Goal: Transaction & Acquisition: Obtain resource

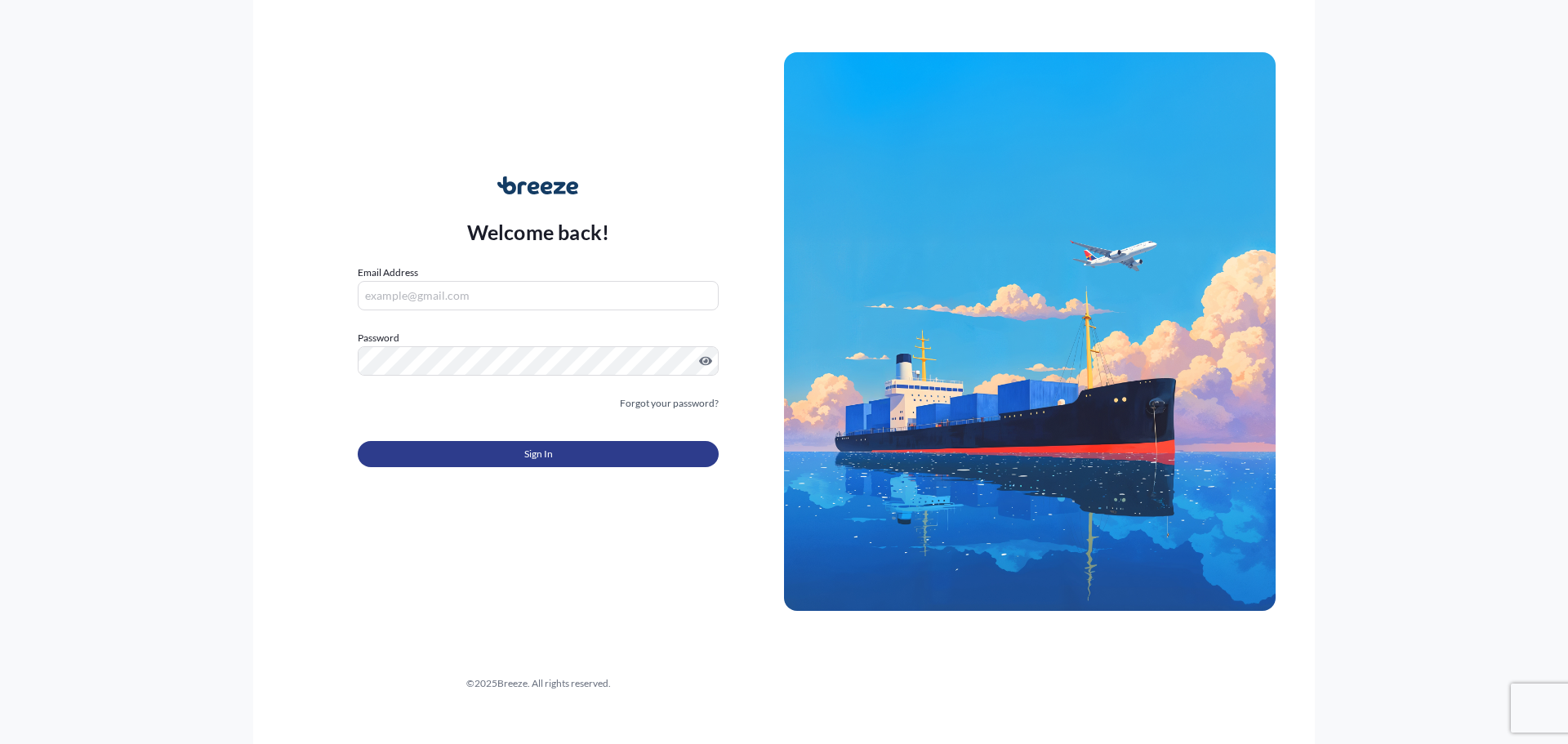
type input "[PERSON_NAME][EMAIL_ADDRESS][PERSON_NAME][DOMAIN_NAME]"
click at [476, 466] on button "Sign In" at bounding box center [537, 453] width 361 height 26
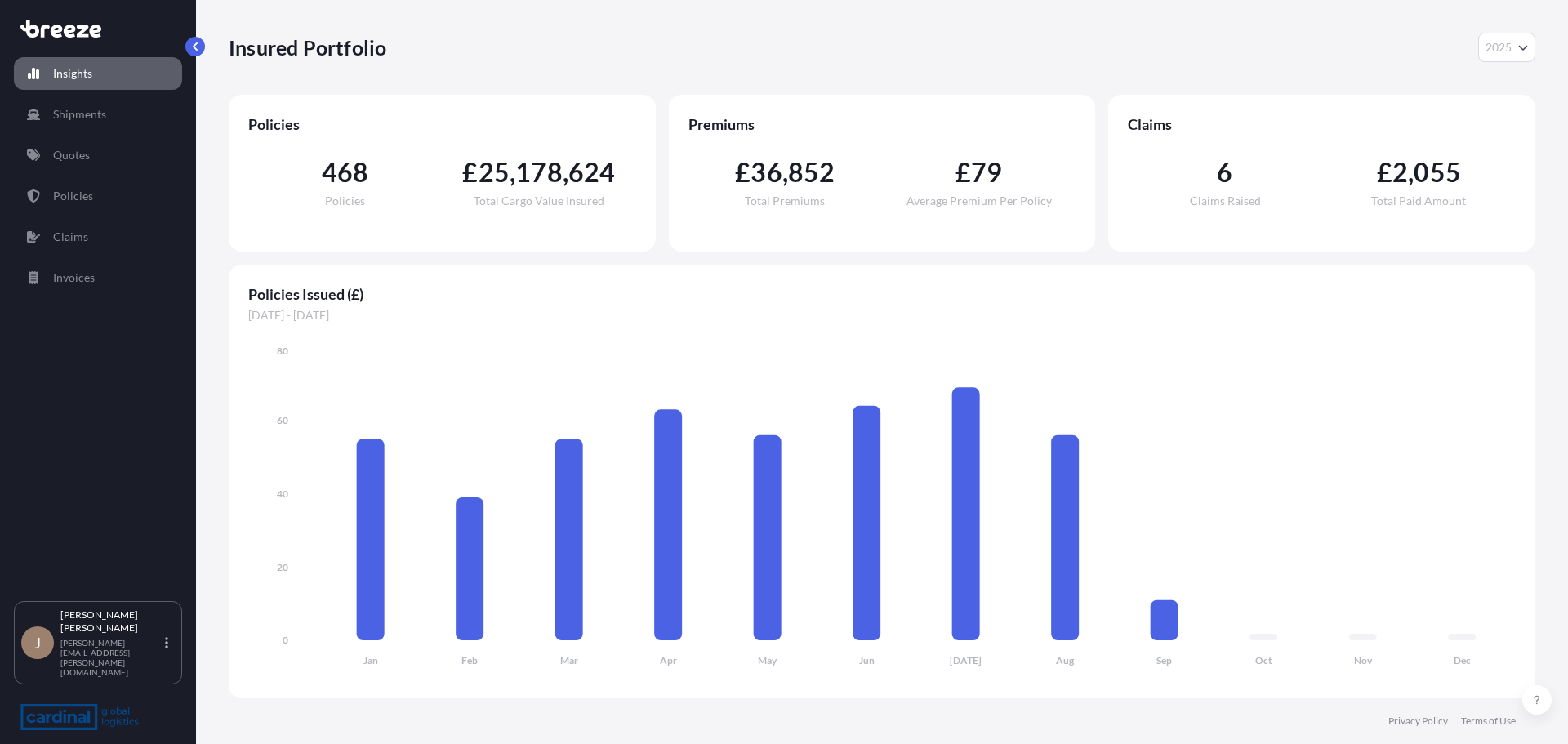
click at [1495, 30] on div "Insured Portfolio 2025 2025 2024 2023 2022" at bounding box center [882, 47] width 1307 height 95
click at [1524, 50] on icon "Year Selector" at bounding box center [1523, 47] width 10 height 10
click at [1513, 185] on div "2022" at bounding box center [1507, 177] width 44 height 30
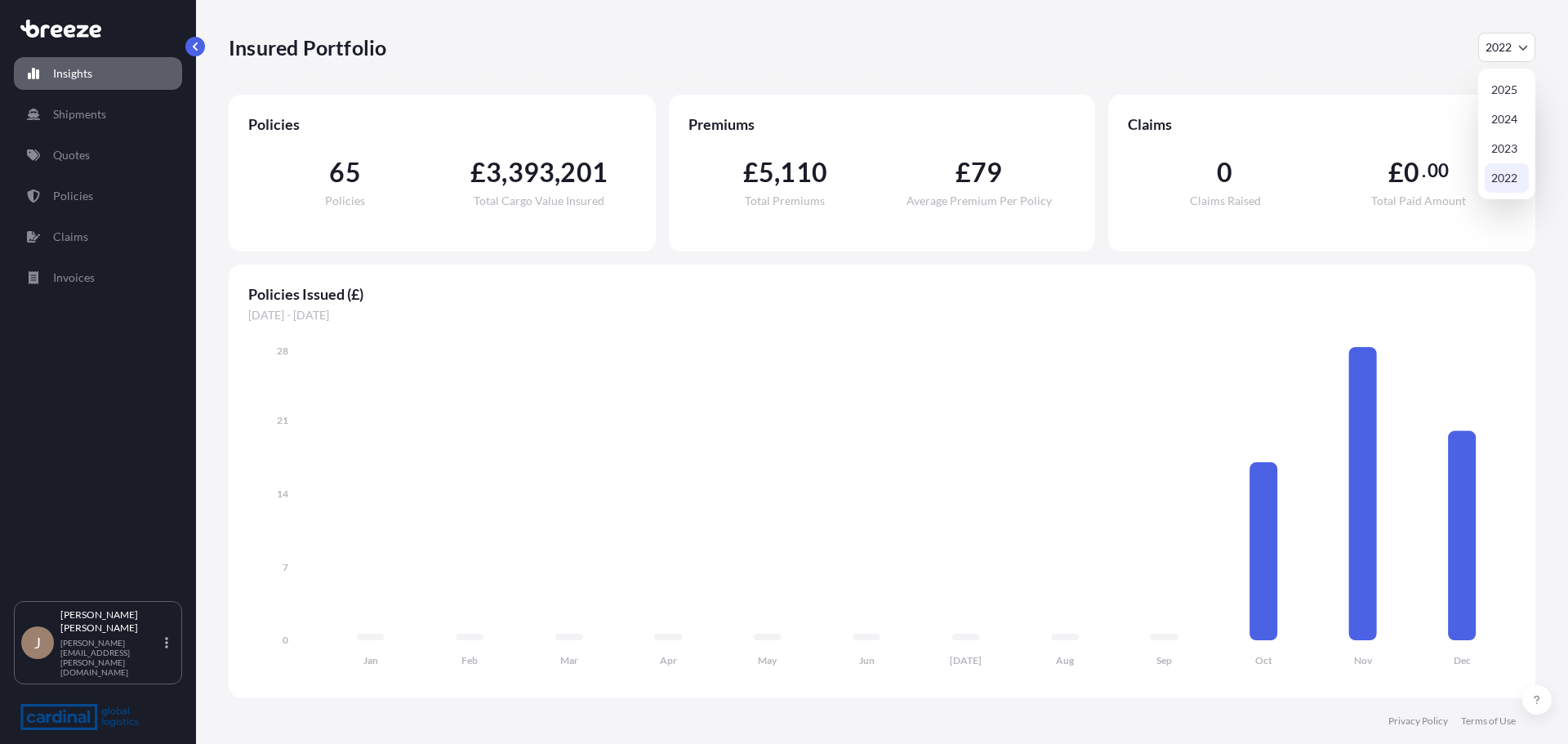
click at [1501, 52] on span "2022" at bounding box center [1497, 47] width 26 height 16
click at [1507, 80] on div "2025" at bounding box center [1507, 89] width 44 height 30
select select "2025"
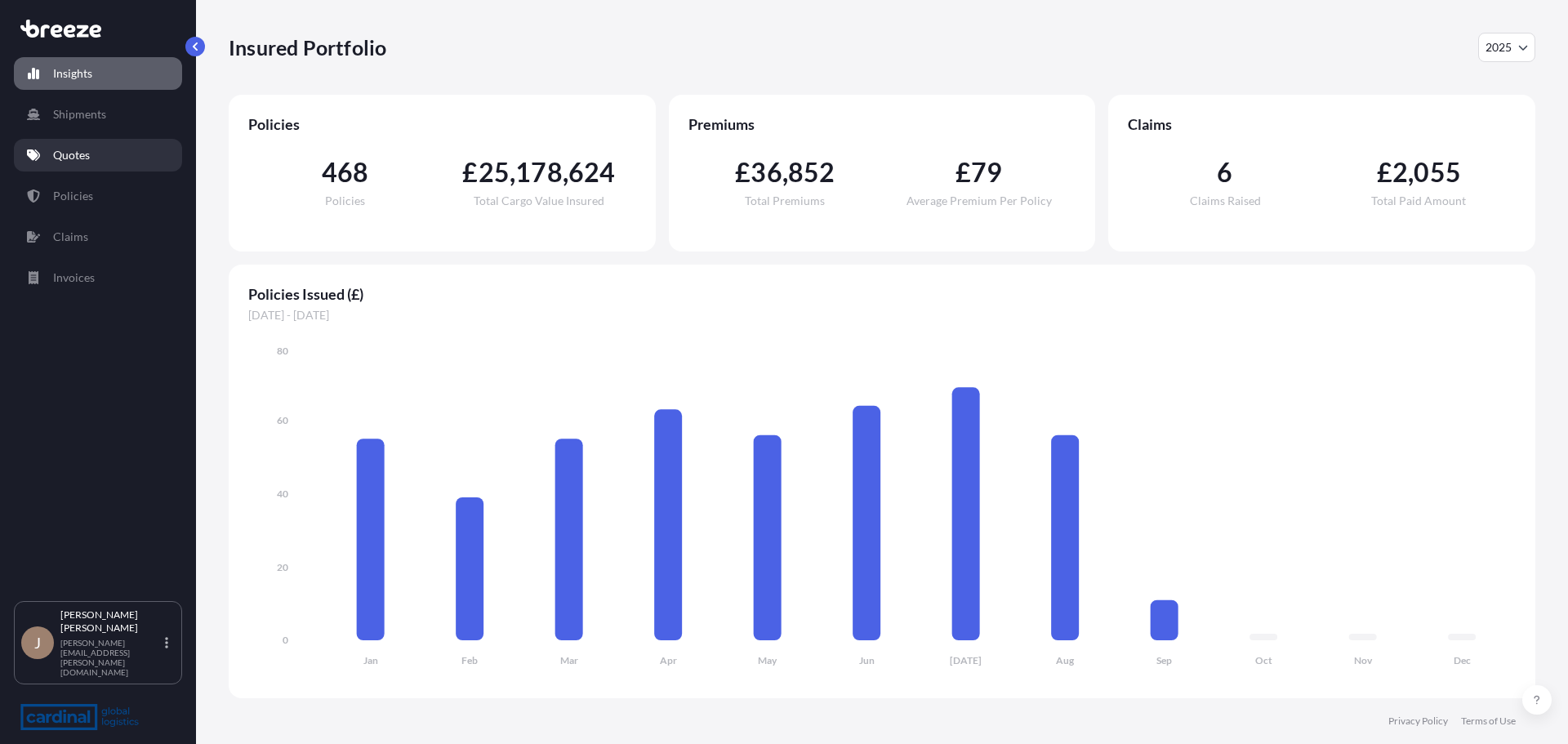
click at [99, 147] on link "Quotes" at bounding box center [98, 155] width 169 height 33
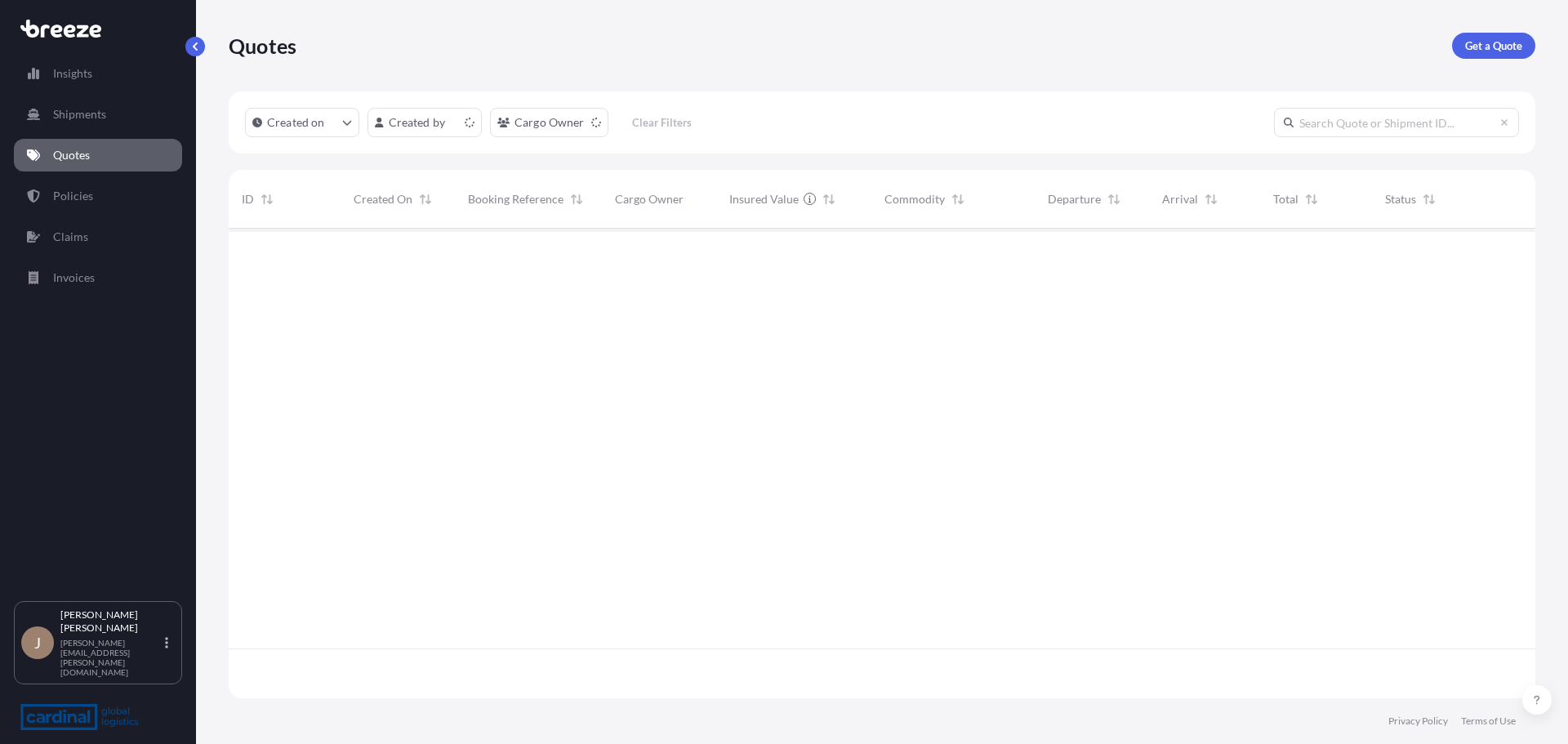
scroll to position [466, 1294]
click at [1474, 47] on p "Get a Quote" at bounding box center [1493, 45] width 57 height 16
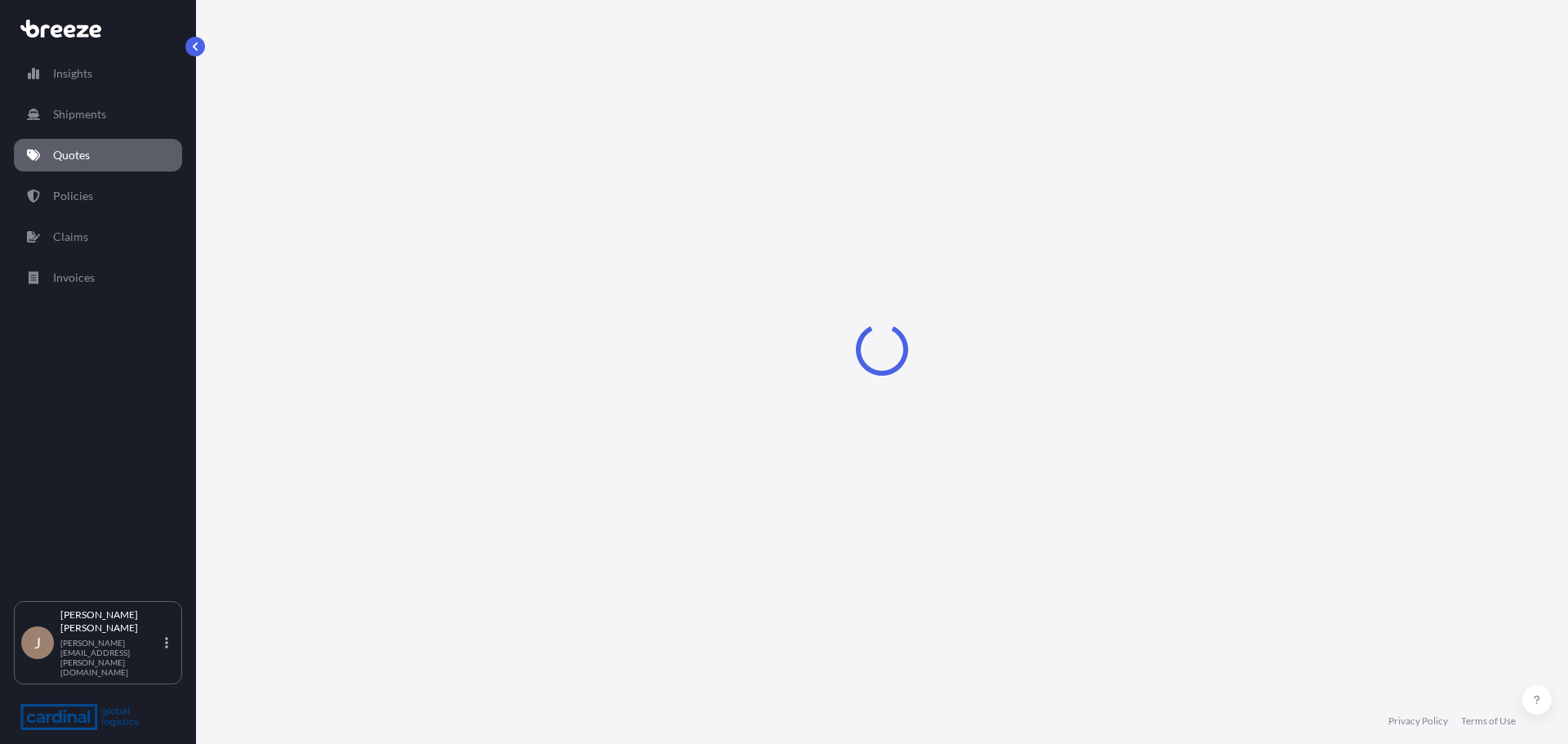
select select "Road"
select select "Sea"
select select "1"
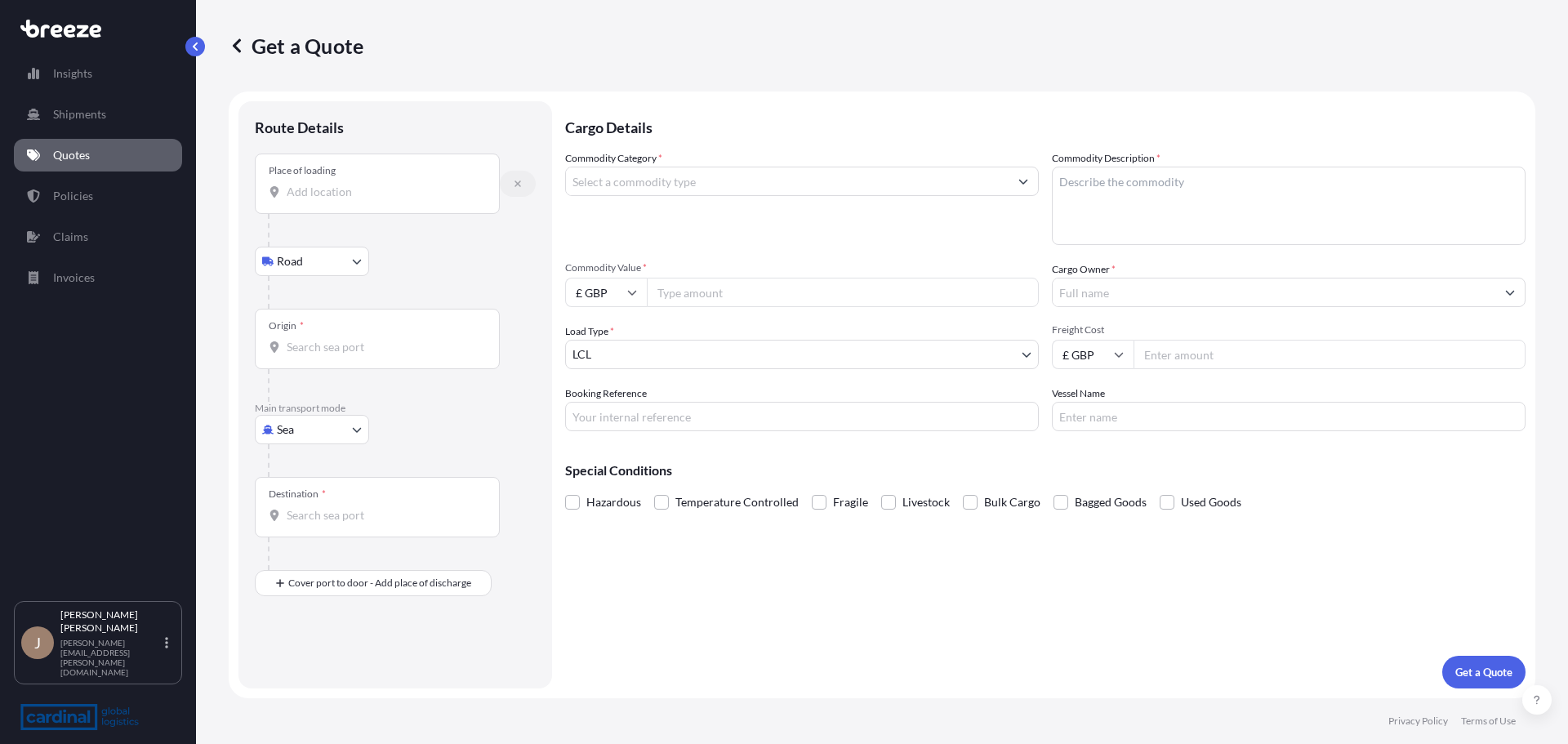
click at [511, 180] on button "button" at bounding box center [518, 183] width 36 height 26
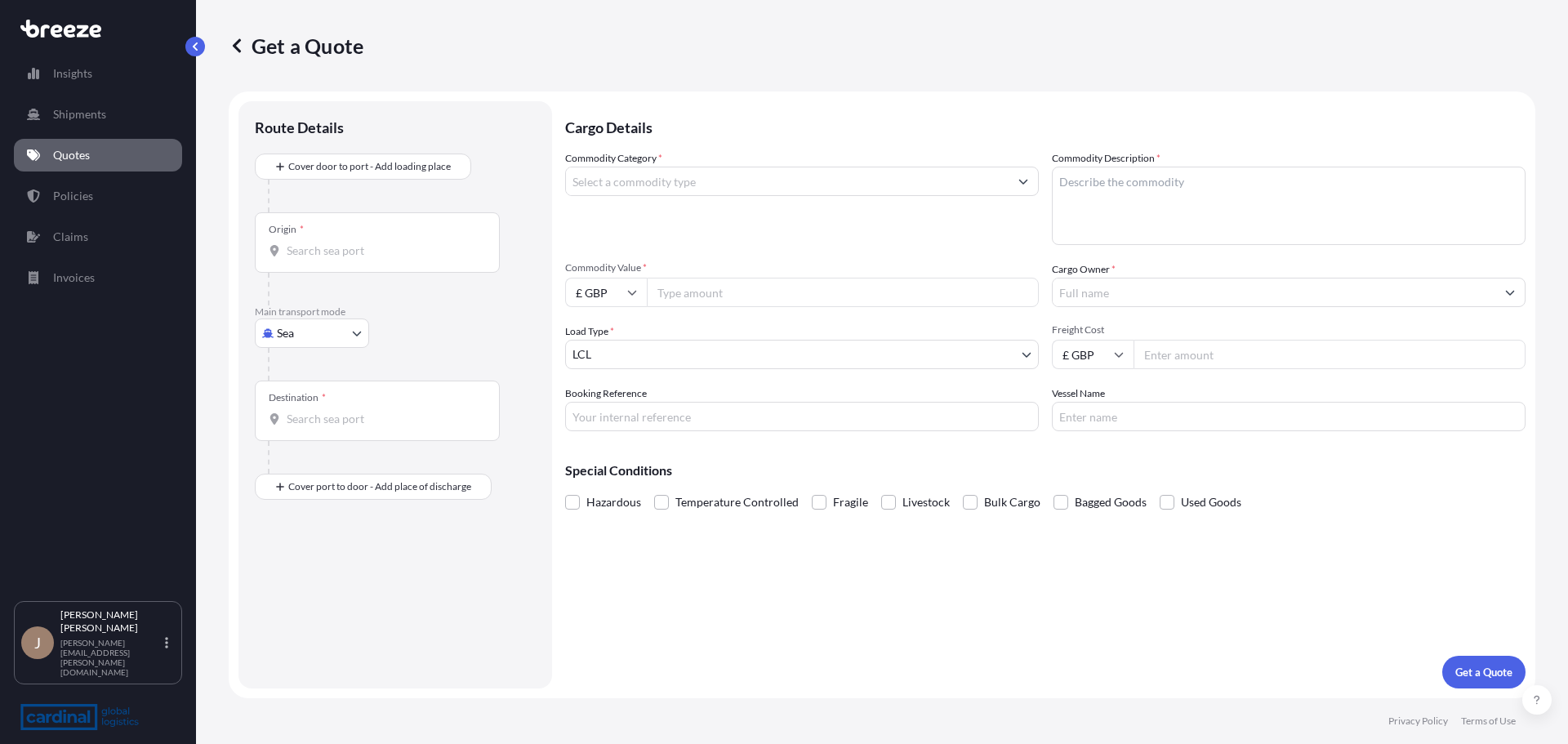
click at [314, 262] on div "Origin *" at bounding box center [377, 242] width 245 height 60
click at [314, 259] on input "Origin *" at bounding box center [382, 250] width 193 height 16
click at [375, 231] on div "Origin *" at bounding box center [377, 242] width 245 height 60
click at [375, 242] on input "Origin * Please select an origin" at bounding box center [382, 250] width 193 height 16
type input "u"
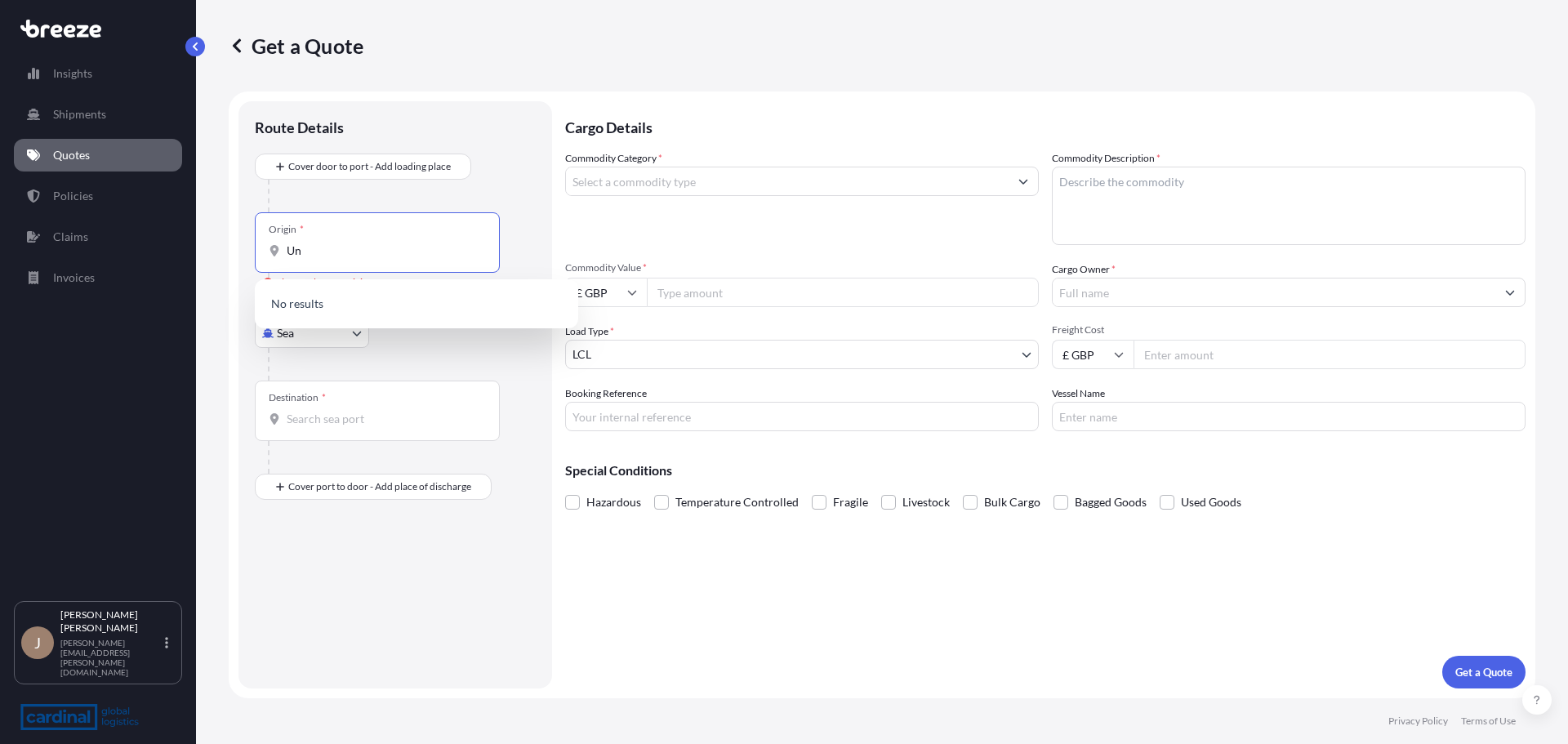
type input "U"
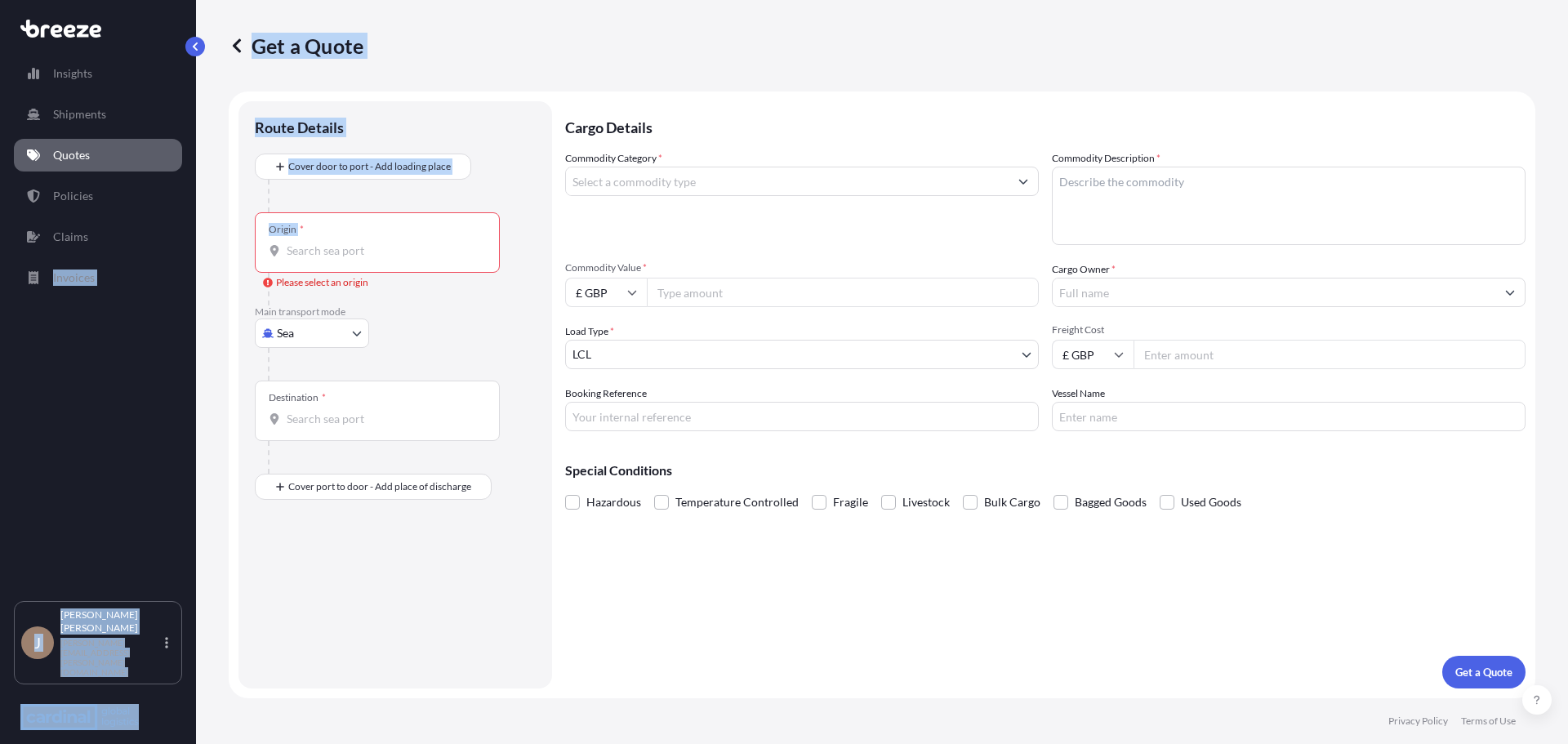
drag, startPoint x: 301, startPoint y: 230, endPoint x: 195, endPoint y: 221, distance: 106.4
click at [195, 221] on div "Insights Shipments Quotes Policies Claims Invoices J [PERSON_NAME] [PERSON_NAME…" at bounding box center [784, 372] width 1568 height 744
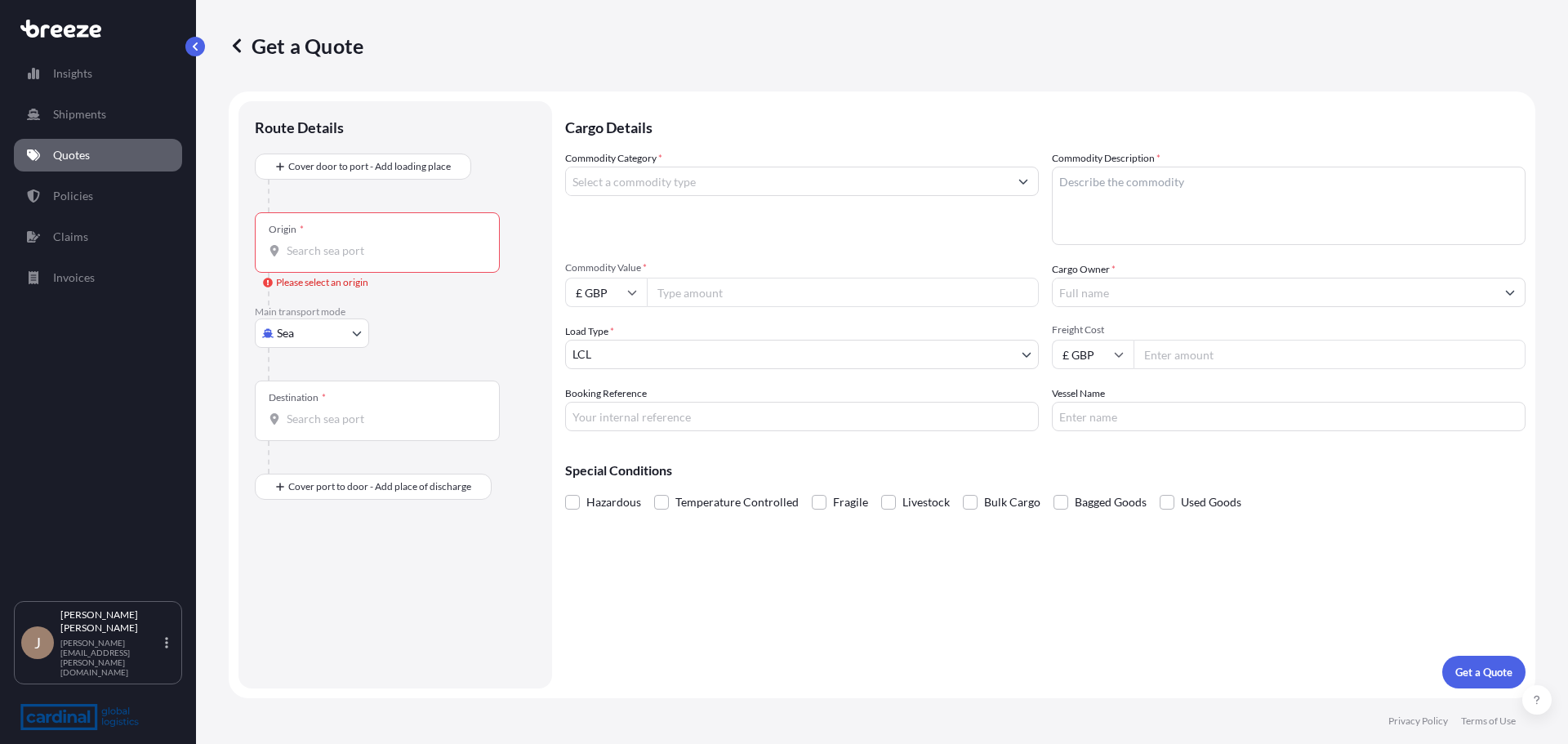
click at [423, 237] on div "Origin *" at bounding box center [377, 242] width 245 height 60
click at [423, 242] on input "Origin * Please select an origin" at bounding box center [382, 250] width 193 height 16
click at [333, 262] on div "Origin *" at bounding box center [377, 242] width 245 height 60
click at [333, 259] on input "Origin * Please select an origin" at bounding box center [382, 250] width 193 height 16
click at [358, 227] on div "Origin *" at bounding box center [377, 242] width 245 height 60
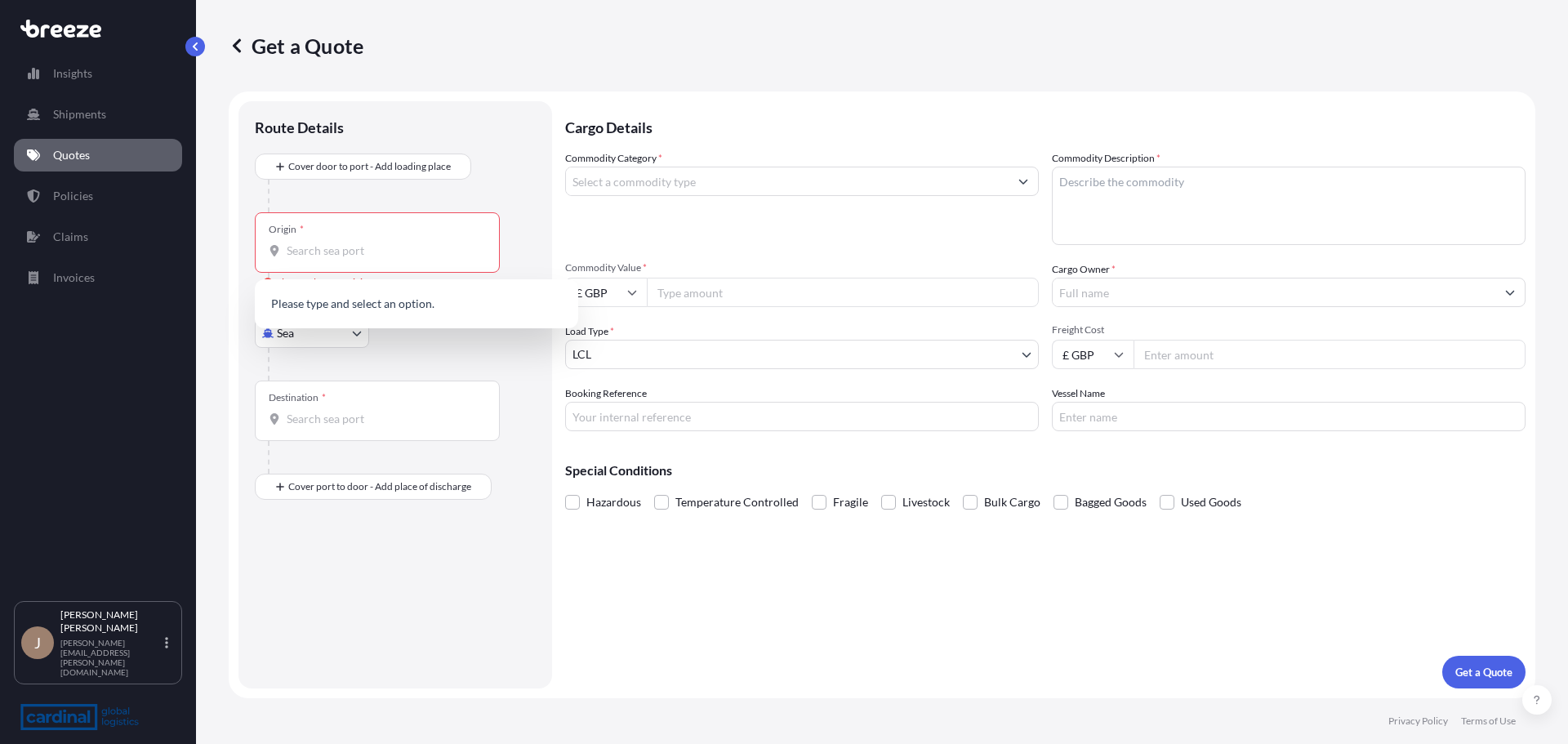
click at [358, 242] on input "Origin * Please select an origin" at bounding box center [382, 250] width 193 height 16
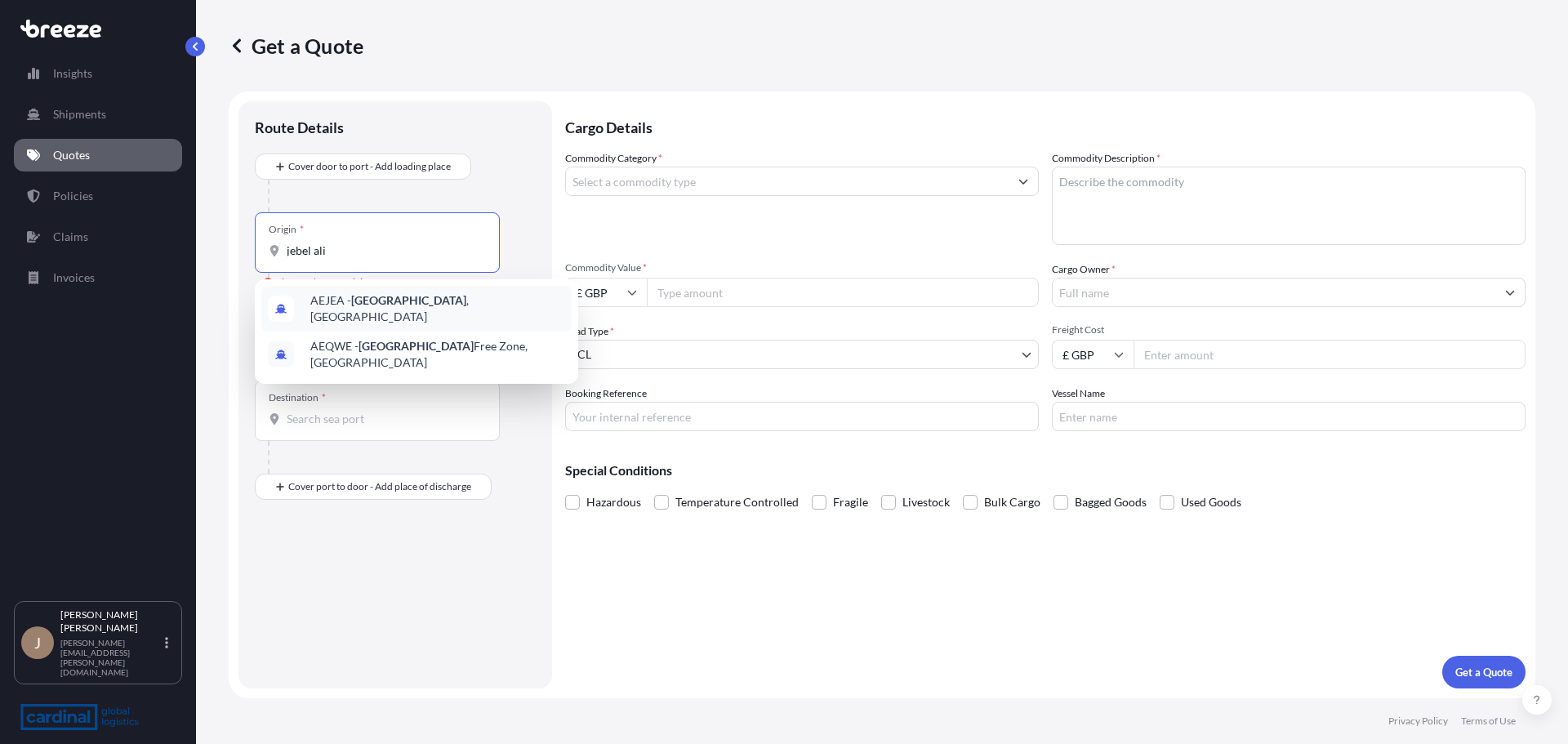
click at [445, 311] on span "AEJEA - [GEOGRAPHIC_DATA] , [GEOGRAPHIC_DATA]" at bounding box center [438, 308] width 255 height 33
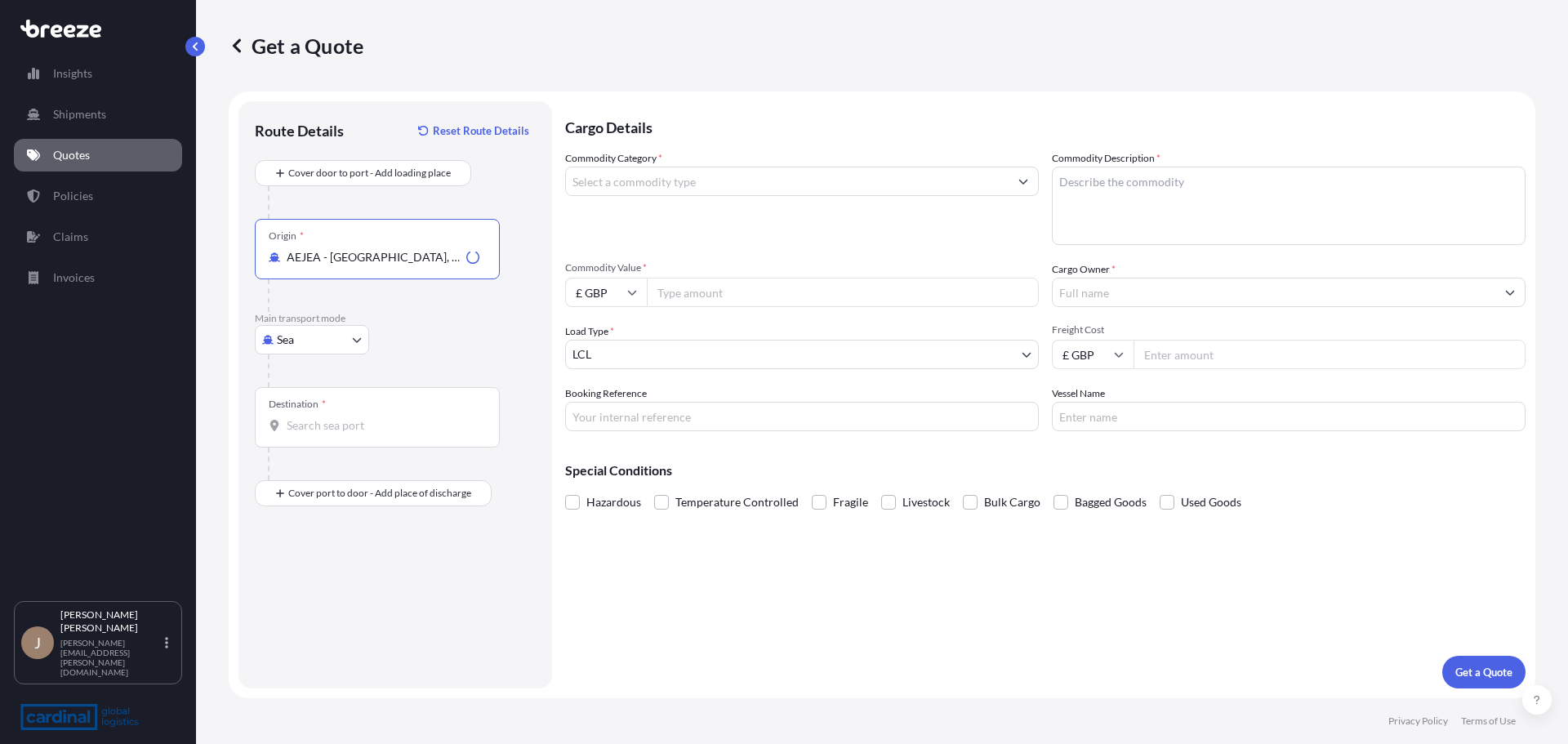
type input "AEJEA - [GEOGRAPHIC_DATA], [GEOGRAPHIC_DATA]"
click at [444, 310] on div at bounding box center [384, 296] width 232 height 33
drag, startPoint x: 434, startPoint y: 290, endPoint x: 434, endPoint y: 229, distance: 61.0
click at [434, 290] on div at bounding box center [384, 296] width 232 height 33
click at [389, 423] on input "Destination *" at bounding box center [382, 425] width 193 height 16
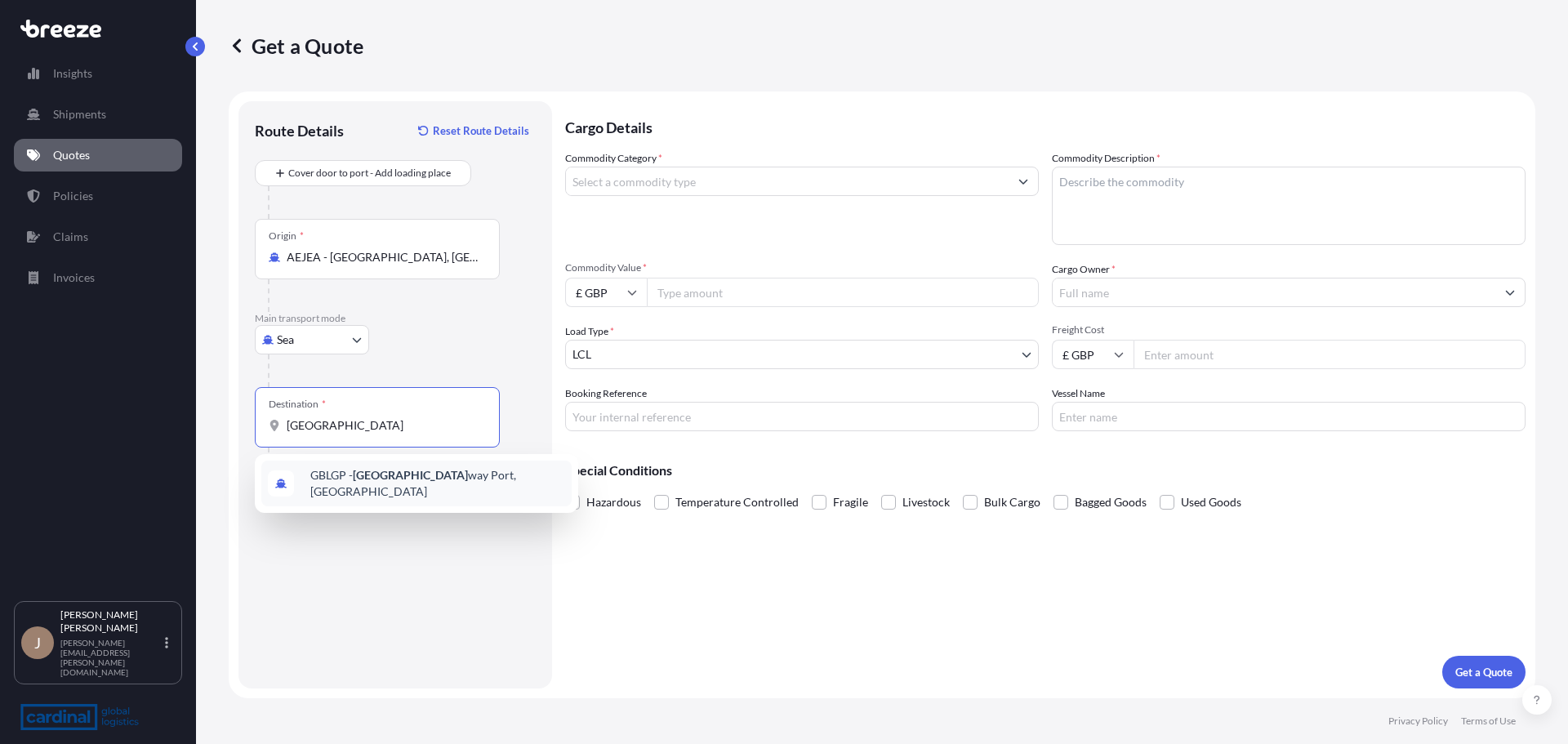
click at [462, 480] on span "GBLGP - [GEOGRAPHIC_DATA], [GEOGRAPHIC_DATA]" at bounding box center [438, 484] width 255 height 33
type input "GBLGP - [GEOGRAPHIC_DATA], [GEOGRAPHIC_DATA]"
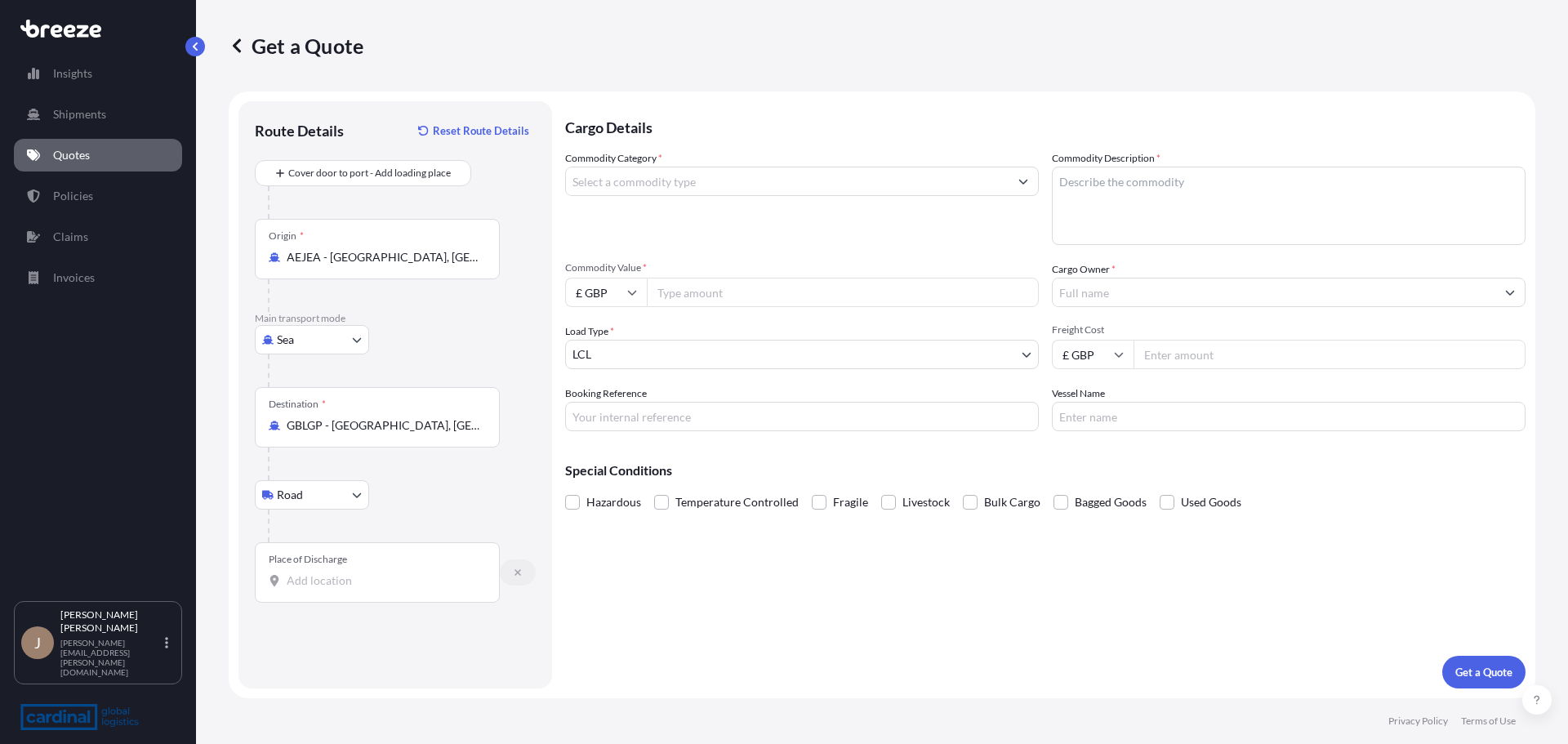
click at [520, 571] on icon "button" at bounding box center [517, 572] width 7 height 7
click at [818, 179] on input "Commodity Category *" at bounding box center [787, 181] width 443 height 30
type input "b"
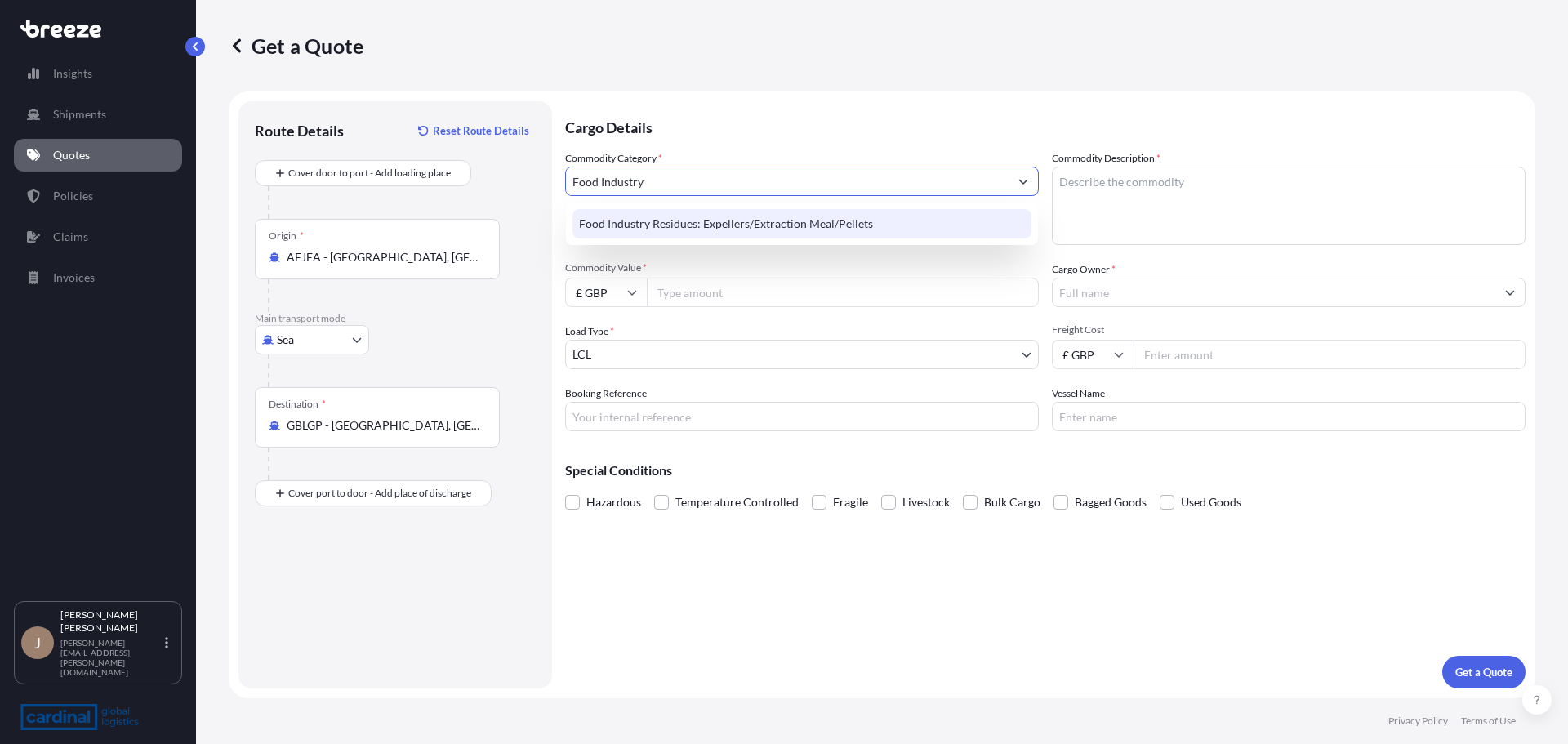
click at [625, 185] on input "Food Industry" at bounding box center [787, 181] width 443 height 30
click at [625, 185] on input "Food Indutry" at bounding box center [787, 181] width 443 height 30
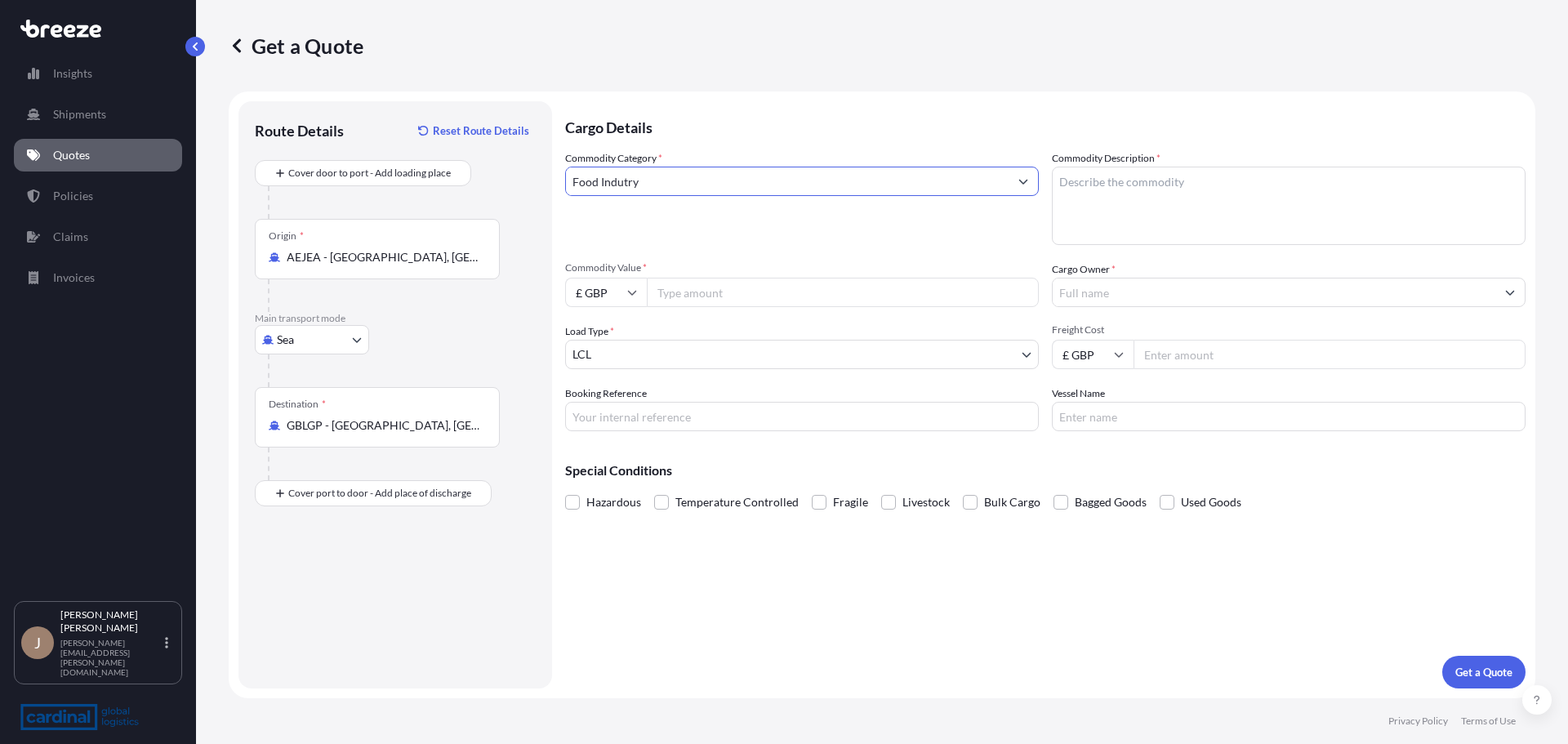
click at [624, 185] on input "Food Indutry" at bounding box center [787, 181] width 443 height 30
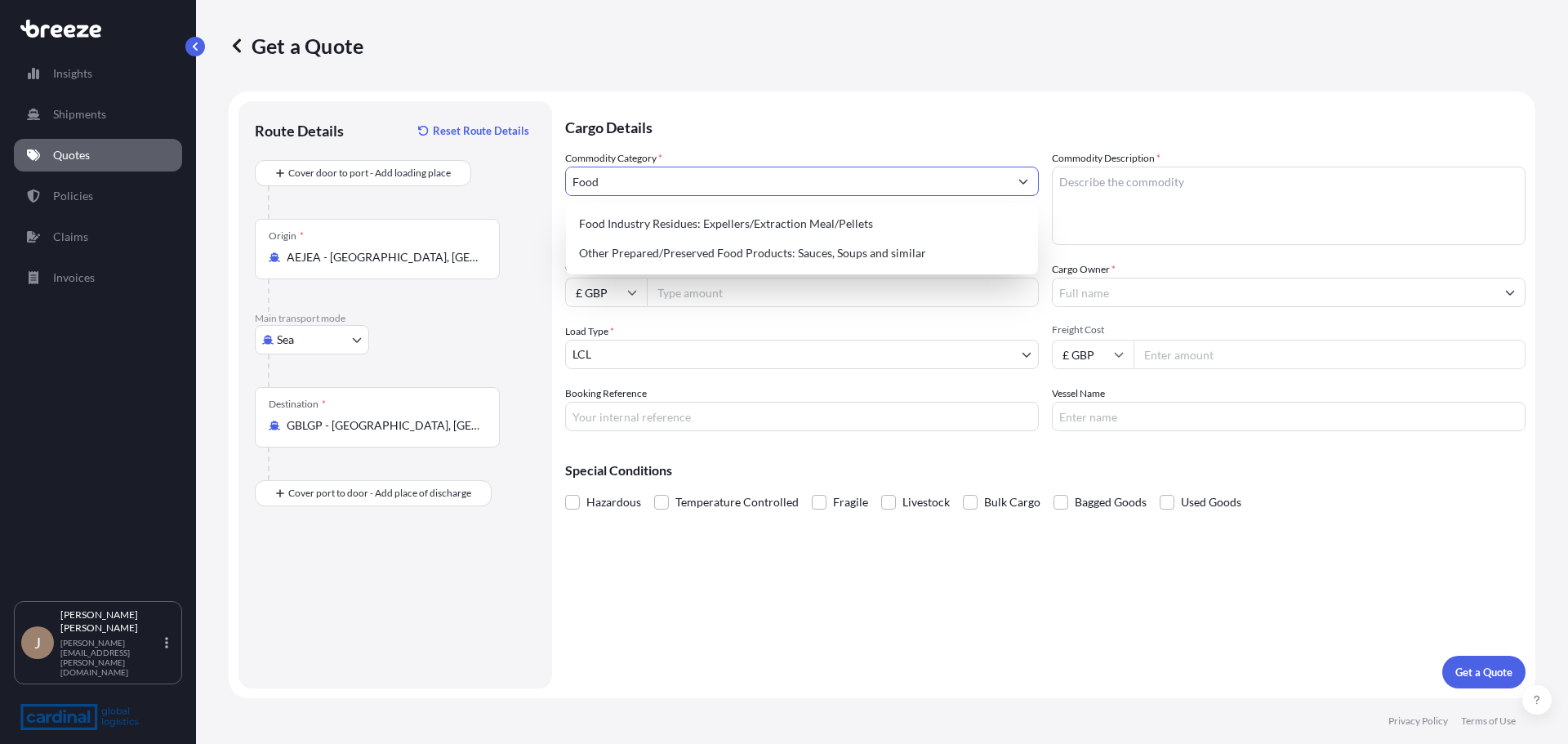
drag, startPoint x: 624, startPoint y: 185, endPoint x: 216, endPoint y: 157, distance: 409.0
click at [236, 180] on form "Route Details Reset Route Details Cover door to port - Add loading place Place …" at bounding box center [882, 394] width 1307 height 606
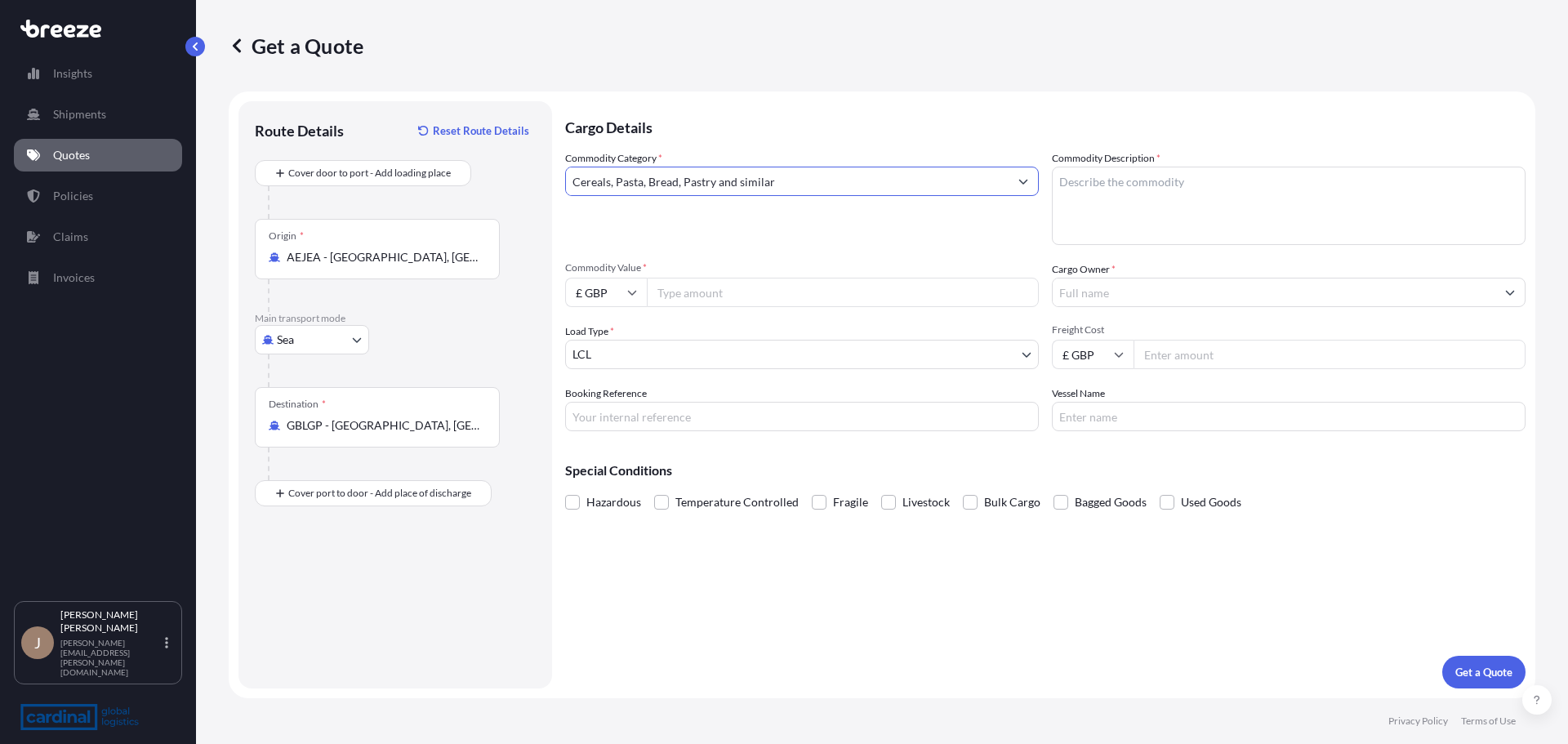
type input "Cereals, Pasta, Bread, Pastry and similar"
type textarea "[PERSON_NAME] Pita"
click at [719, 289] on input "Commodity Value *" at bounding box center [842, 292] width 392 height 30
paste input "13903.20"
type input "13903.20"
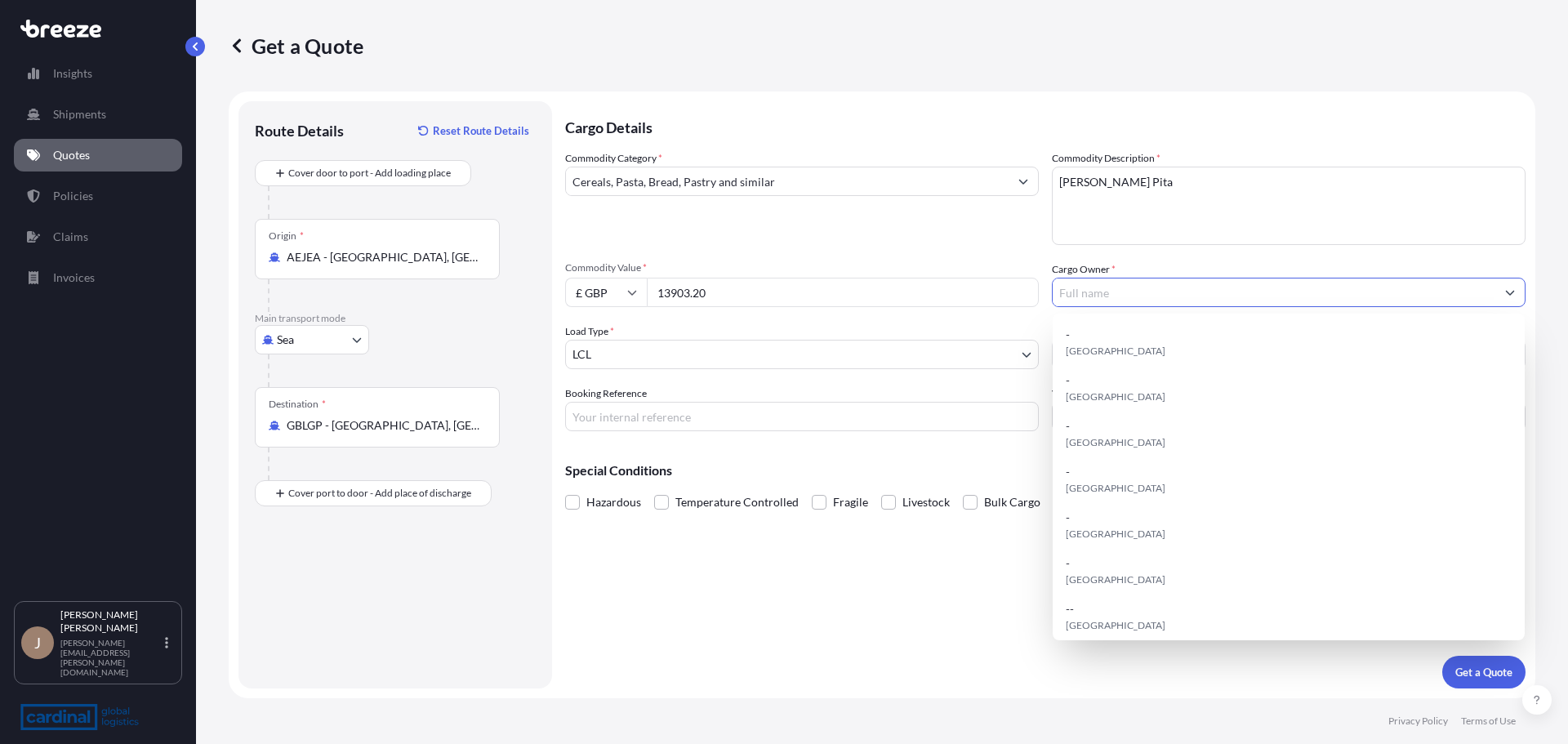
click at [1150, 297] on input "Cargo Owner *" at bounding box center [1274, 292] width 443 height 30
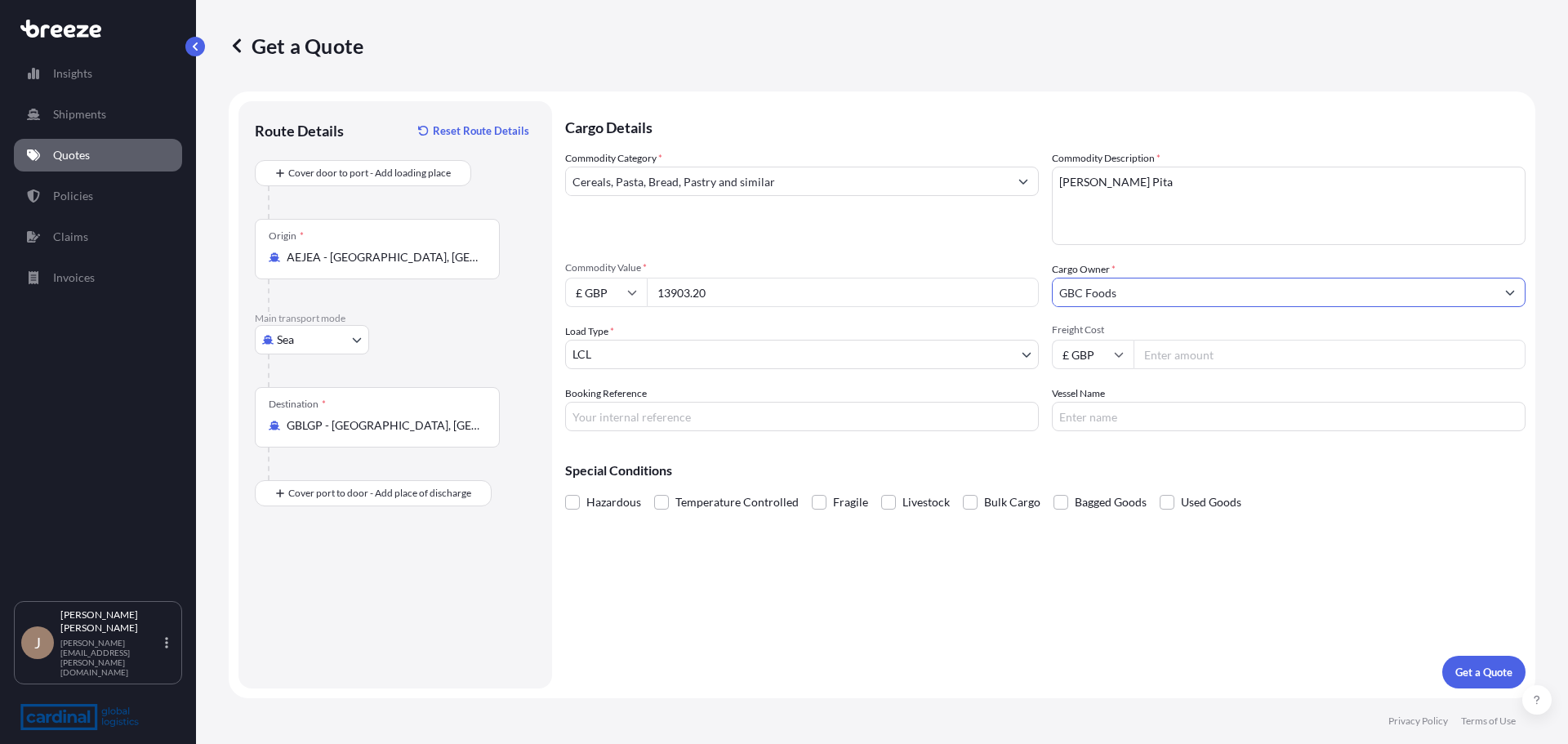
type input "GBC Foods"
click at [1246, 359] on input "Freight Cost" at bounding box center [1329, 354] width 392 height 30
click at [1274, 364] on input "Freight Cost" at bounding box center [1329, 354] width 392 height 30
paste input "33616.40"
type input "33616.40"
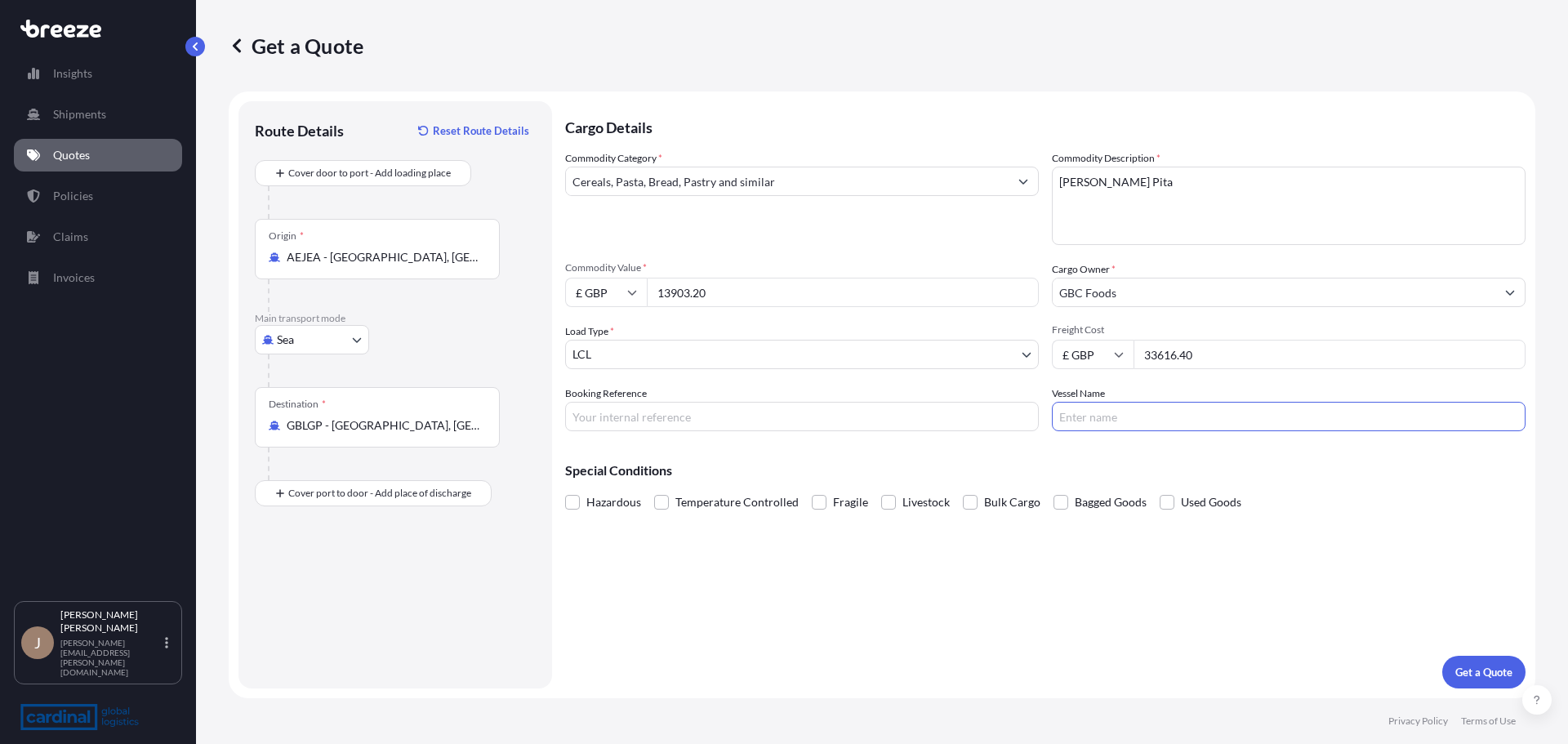
click at [1211, 405] on input "Vessel Name" at bounding box center [1288, 416] width 473 height 30
click at [827, 423] on input "Booking Reference" at bounding box center [802, 416] width 473 height 30
click at [650, 416] on input "Booking Reference" at bounding box center [802, 416] width 473 height 30
paste input "UAE20250825"
type input "UAE20250825"
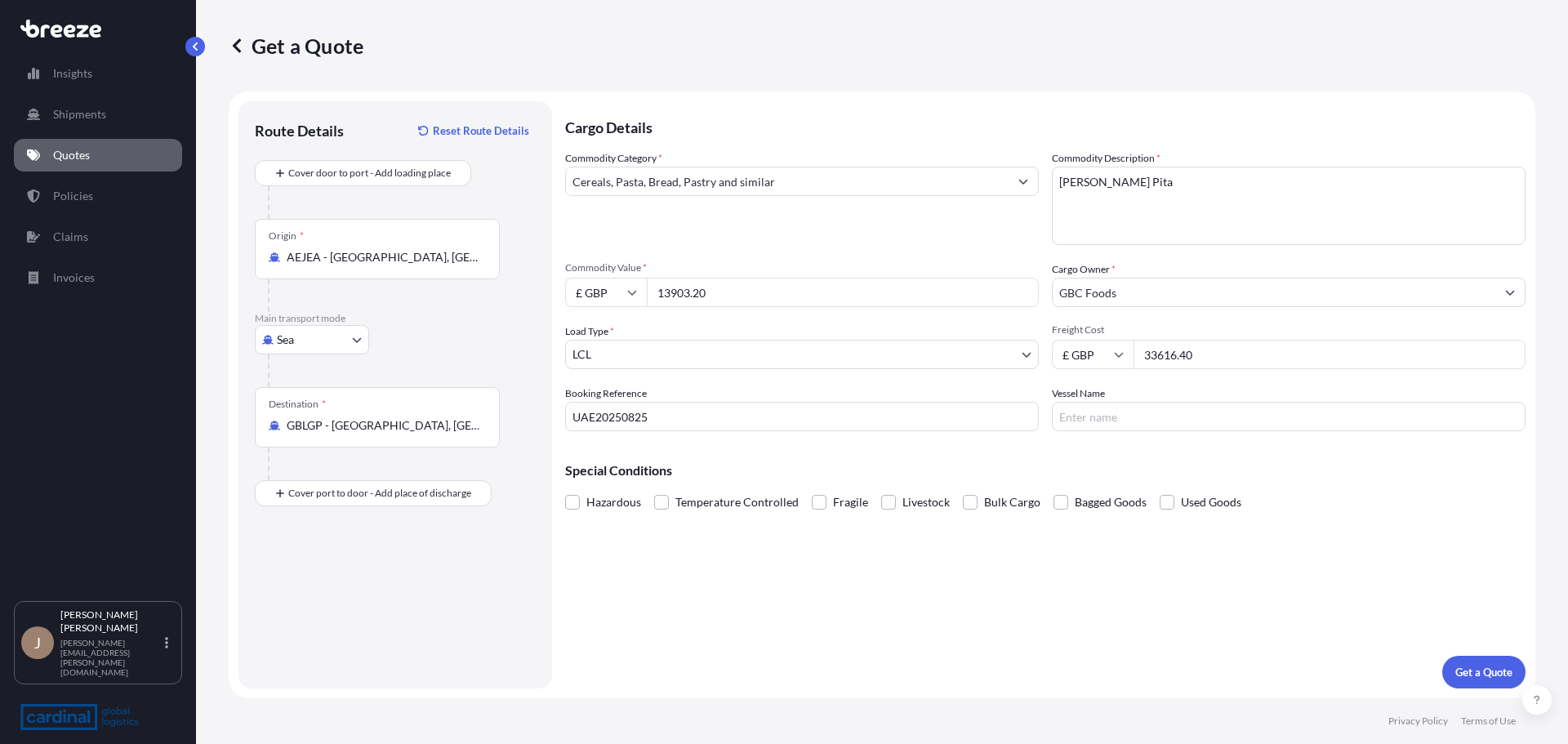
click at [1253, 429] on input "Vessel Name" at bounding box center [1288, 416] width 473 height 30
click at [1043, 422] on div "Commodity Category * Cereals, Pasta, Bread, Pastry and similar Commodity Descri…" at bounding box center [1045, 290] width 960 height 281
click at [1065, 423] on input "Vessel Name" at bounding box center [1288, 416] width 473 height 30
paste input "NORFOLK EXPRESS"
type input "NORFOLK EXPRESS"
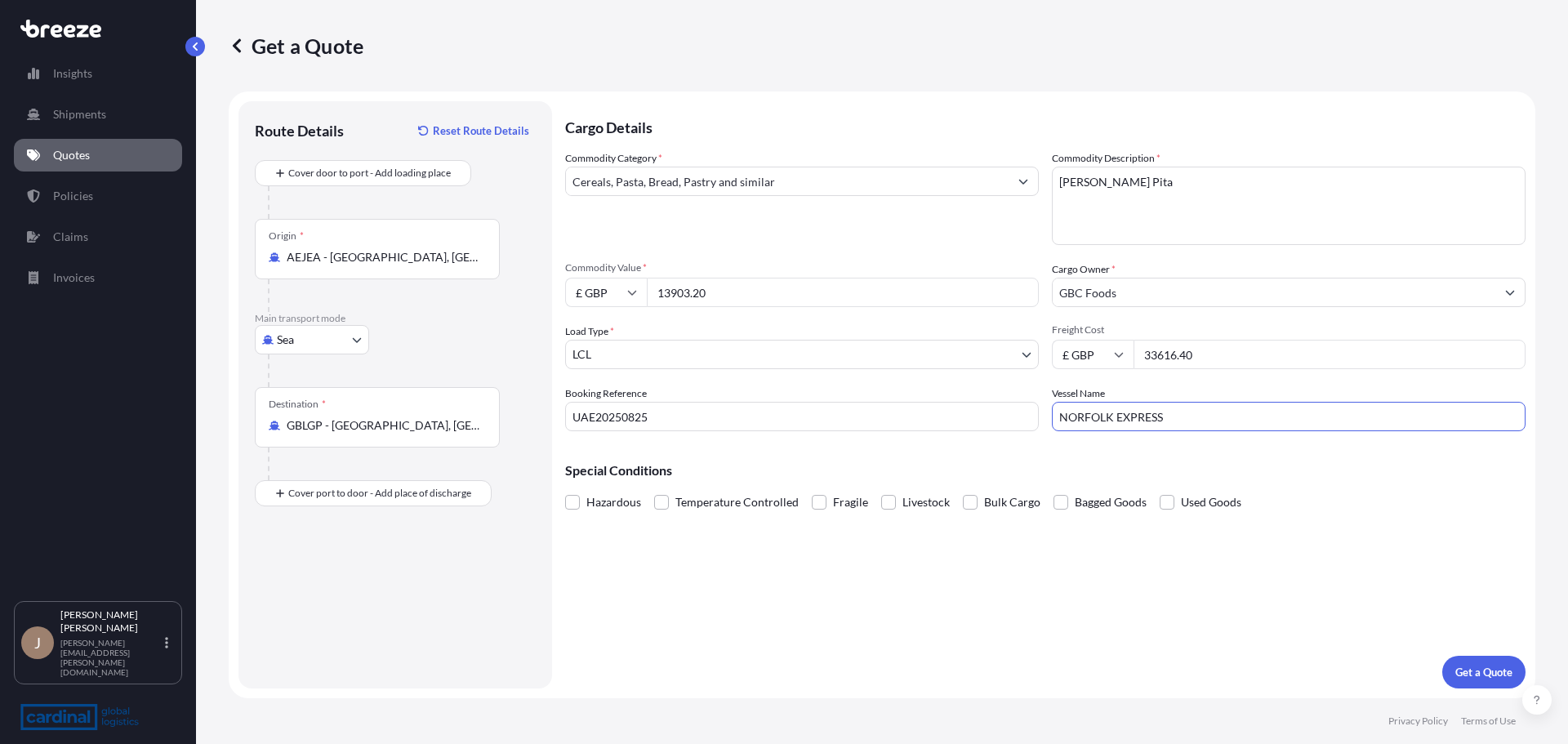
click at [1244, 485] on div "Special Conditions Hazardous Temperature Controlled Fragile Livestock Bulk Carg…" at bounding box center [1045, 479] width 960 height 70
click at [1462, 656] on button "Get a Quote" at bounding box center [1483, 671] width 83 height 33
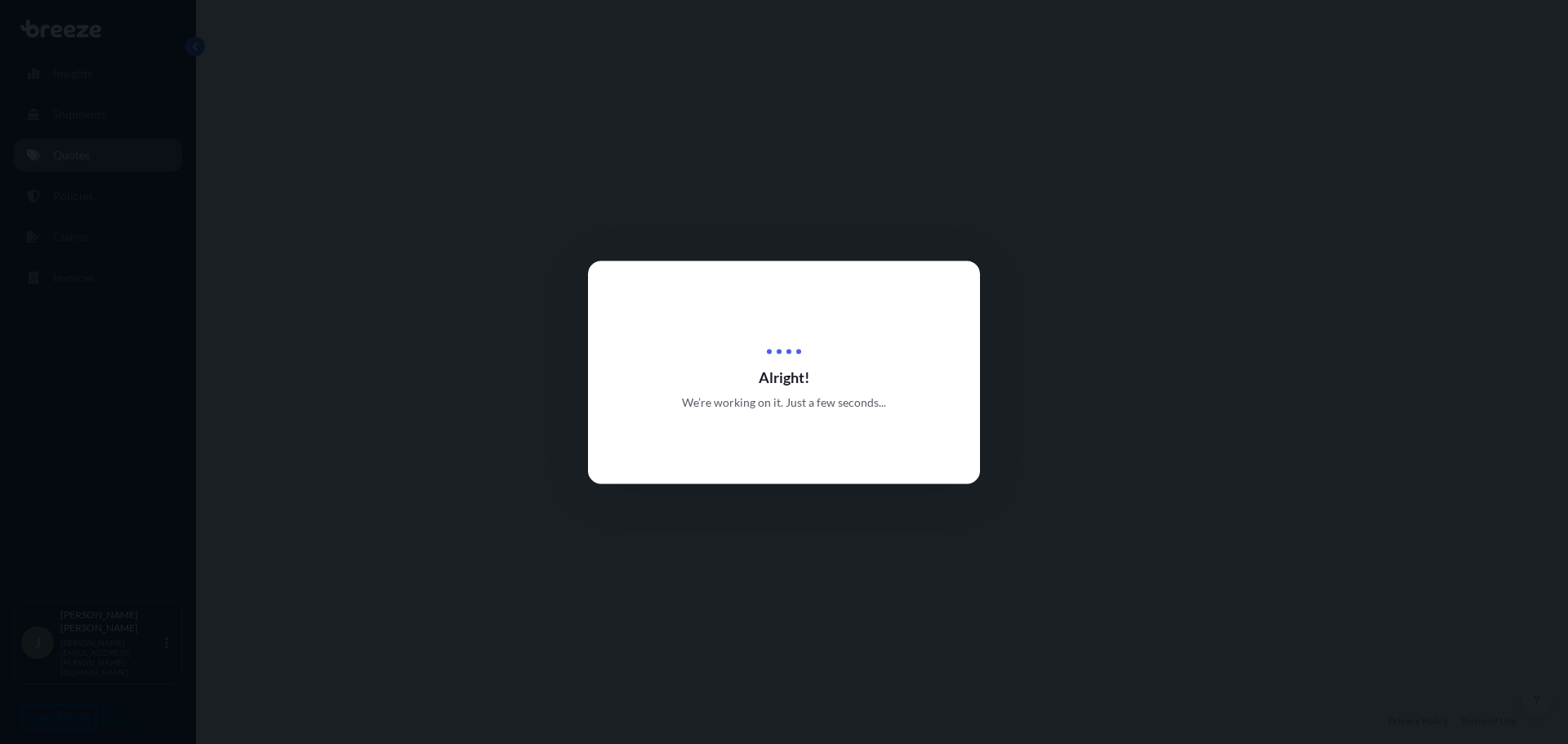
select select "Sea"
select select "1"
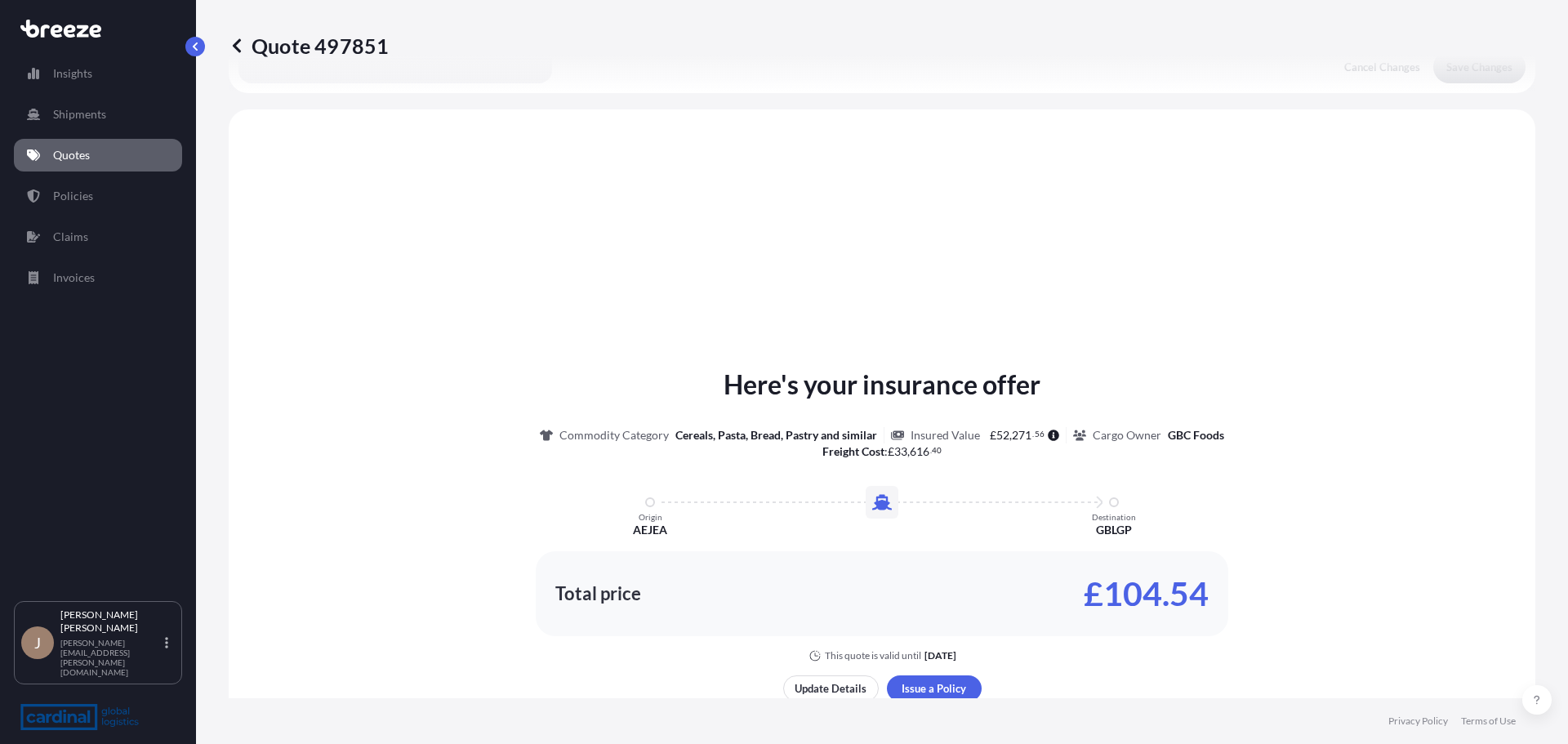
scroll to position [491, 0]
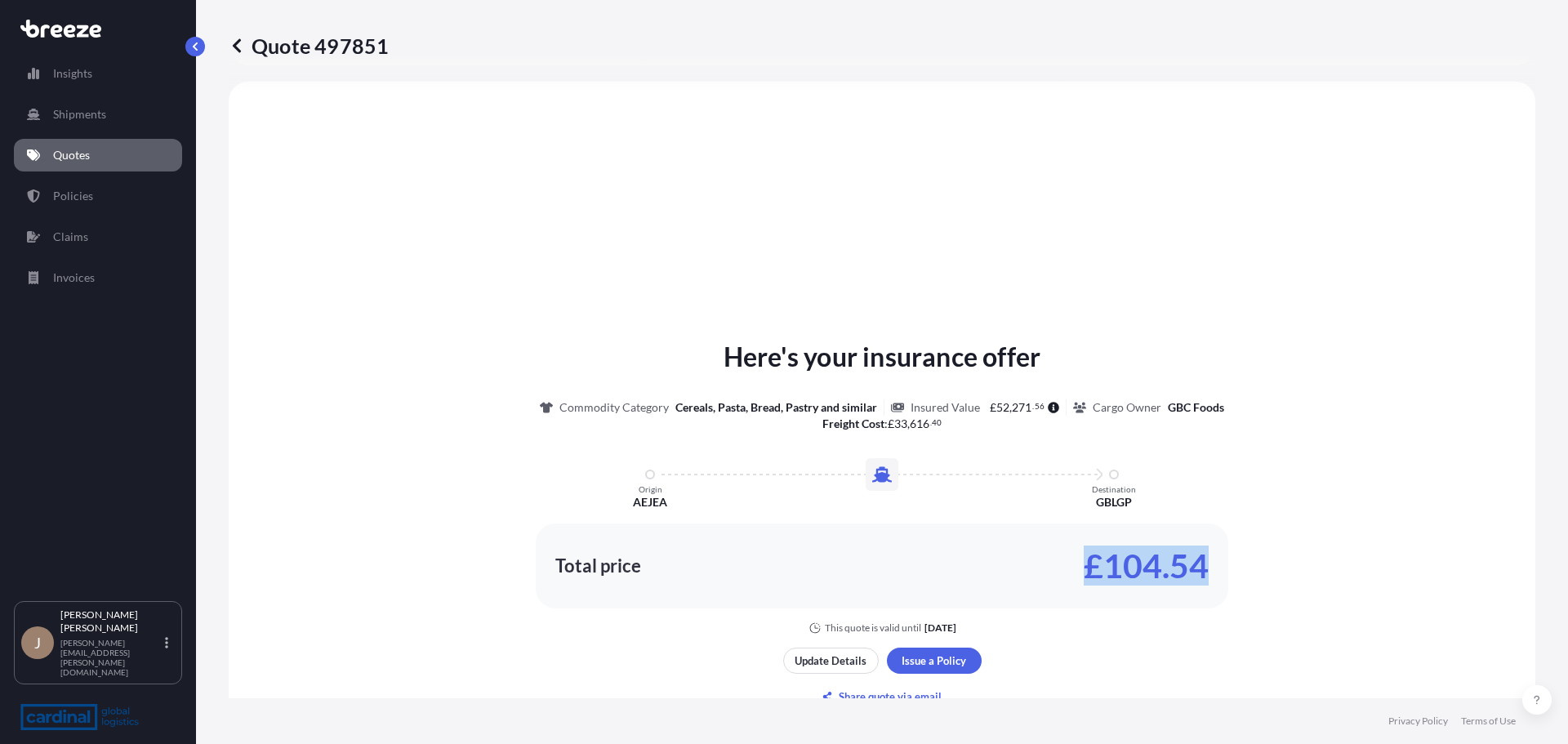
drag, startPoint x: 1253, startPoint y: 554, endPoint x: 1050, endPoint y: 551, distance: 203.0
click at [1050, 551] on div "Here's your insurance offer Commodity Category Cereals, Pasta, Bread, Pastry an…" at bounding box center [882, 485] width 1261 height 297
copy p "£104.54"
